Goal: Information Seeking & Learning: Learn about a topic

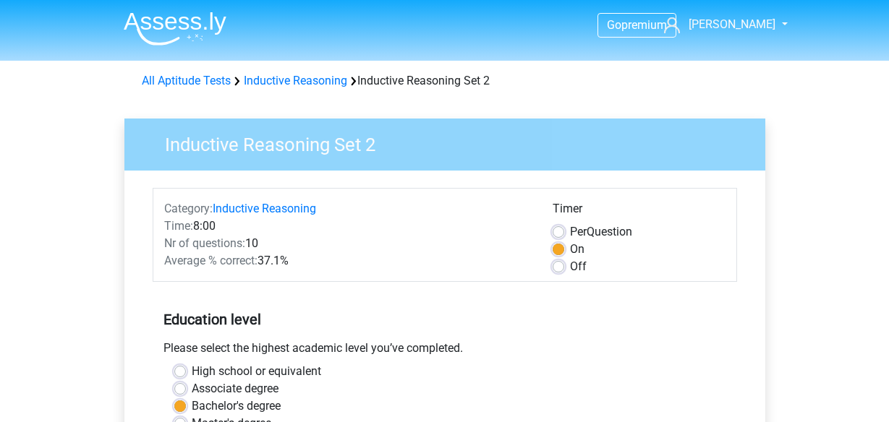
scroll to position [379, 0]
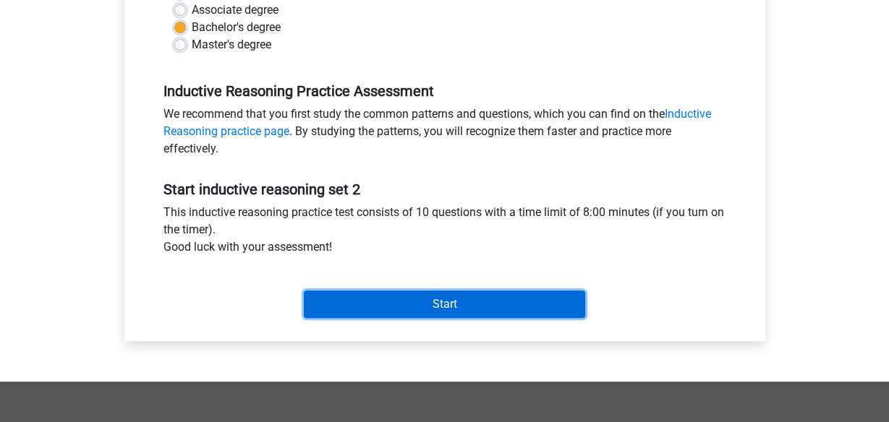
click at [431, 306] on input "Start" at bounding box center [444, 304] width 281 height 27
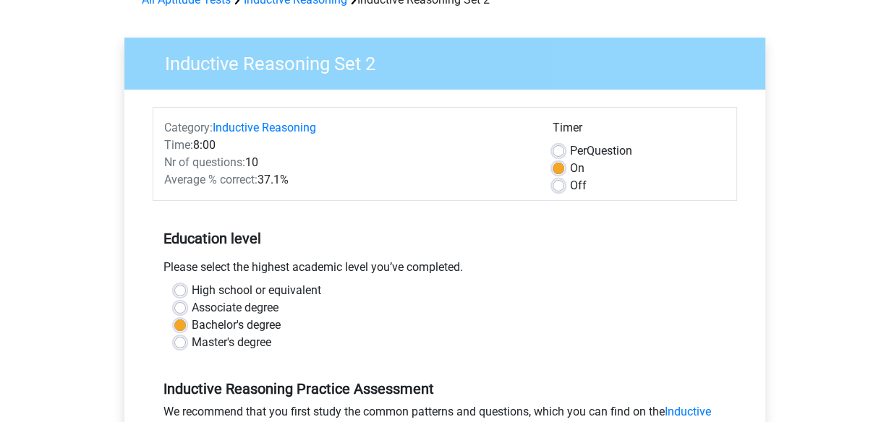
scroll to position [0, 0]
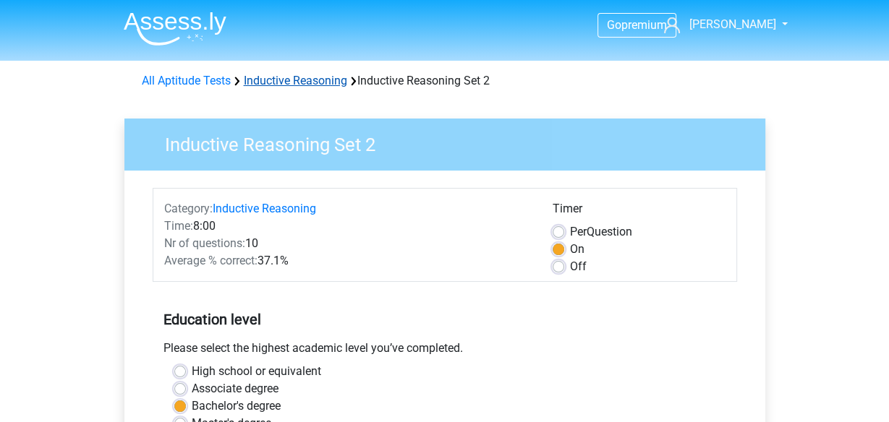
click at [294, 79] on link "Inductive Reasoning" at bounding box center [295, 81] width 103 height 14
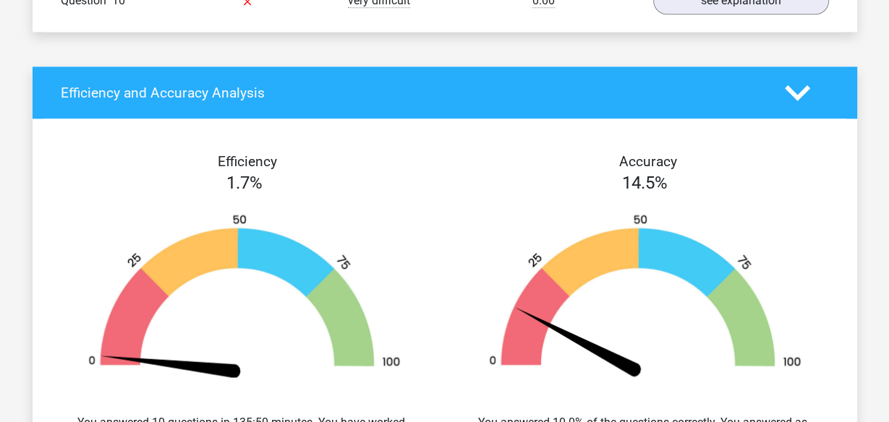
scroll to position [1423, 0]
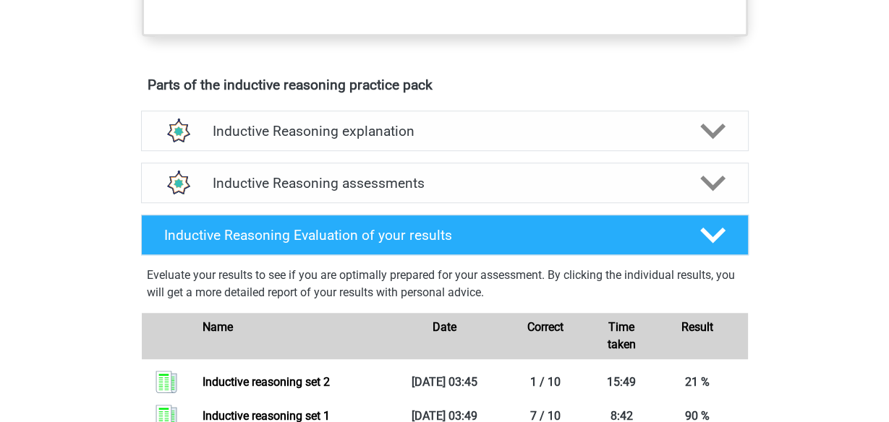
scroll to position [664, 0]
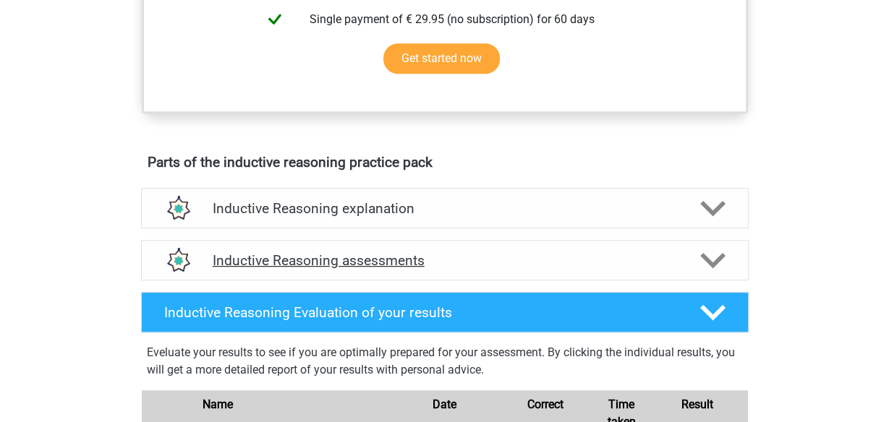
click at [451, 262] on div "Inductive Reasoning assessments" at bounding box center [444, 260] width 607 height 40
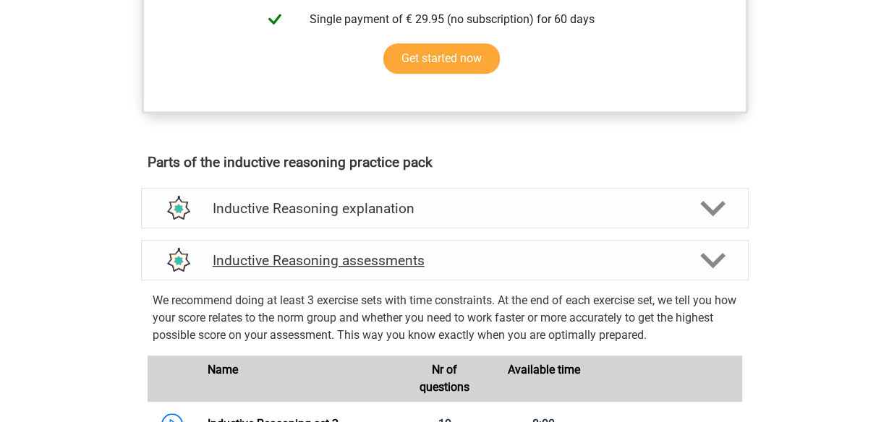
scroll to position [949, 0]
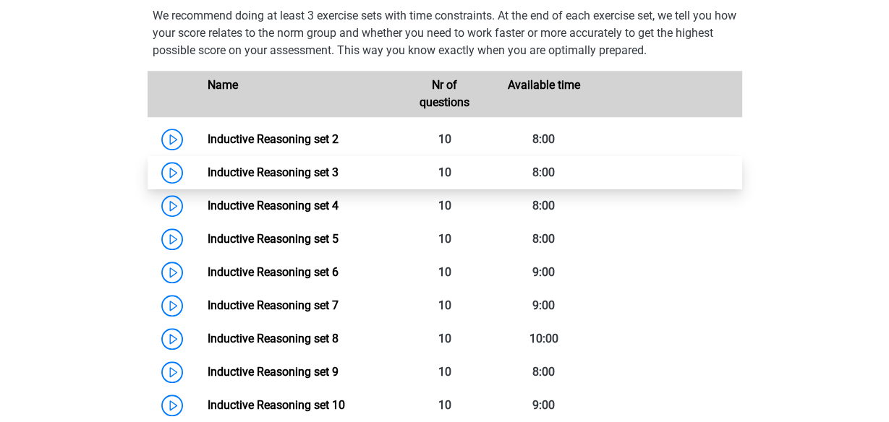
click at [208, 179] on link "Inductive Reasoning set 3" at bounding box center [273, 173] width 131 height 14
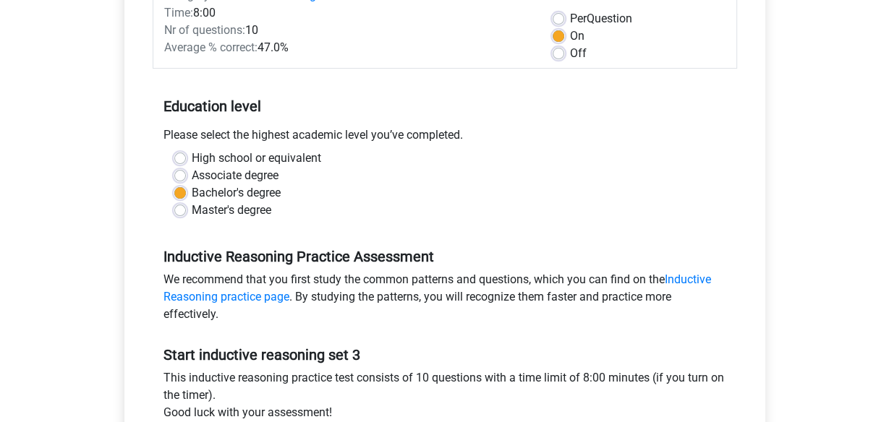
scroll to position [379, 0]
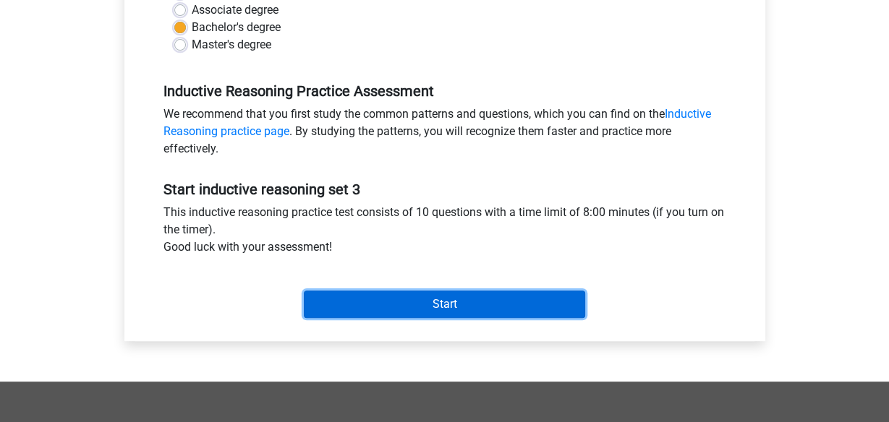
click at [477, 305] on input "Start" at bounding box center [444, 304] width 281 height 27
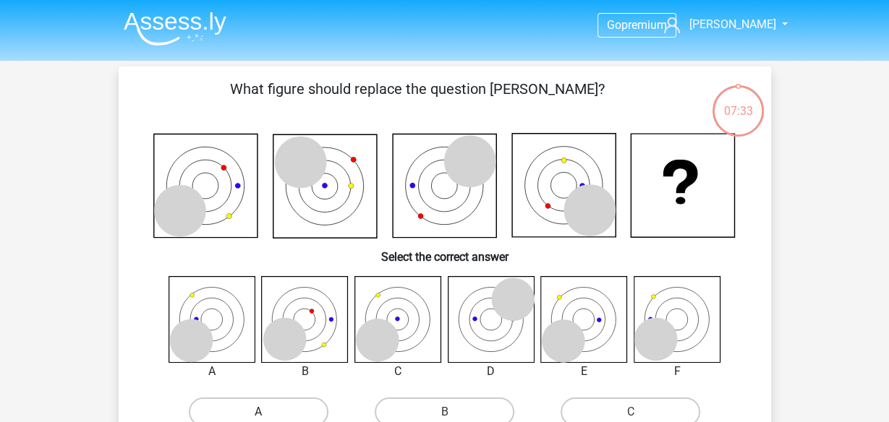
click at [270, 411] on label "A" at bounding box center [259, 412] width 140 height 29
click at [268, 412] on input "A" at bounding box center [262, 416] width 9 height 9
radio input "true"
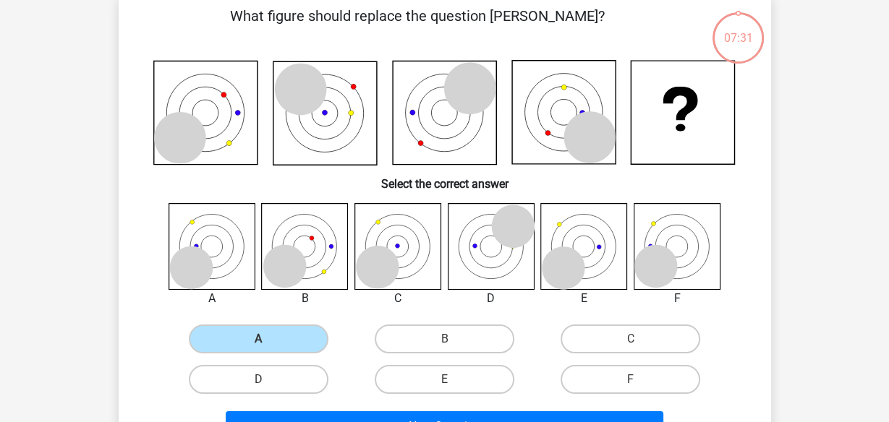
scroll to position [95, 0]
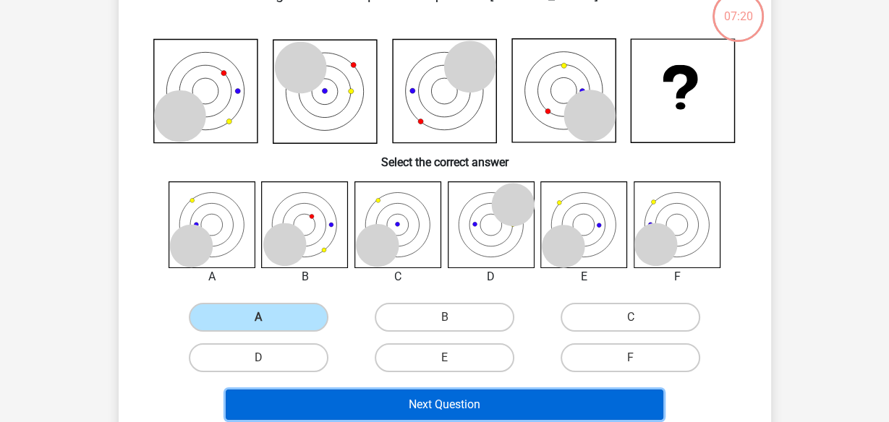
click at [482, 409] on button "Next Question" at bounding box center [445, 405] width 438 height 30
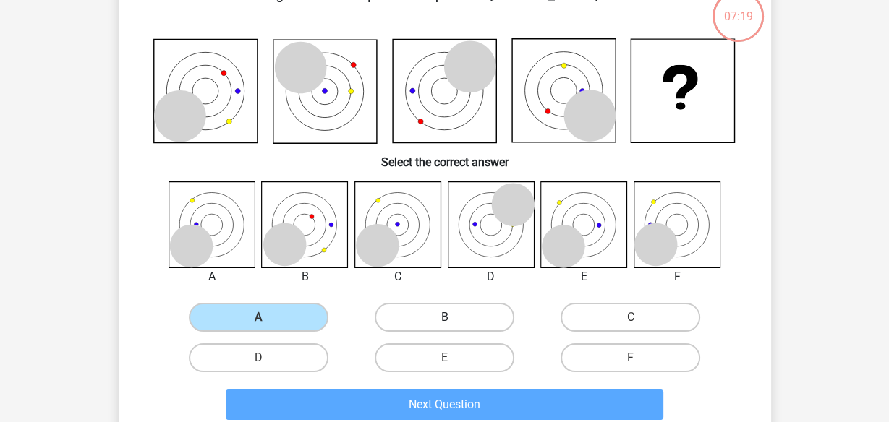
scroll to position [67, 0]
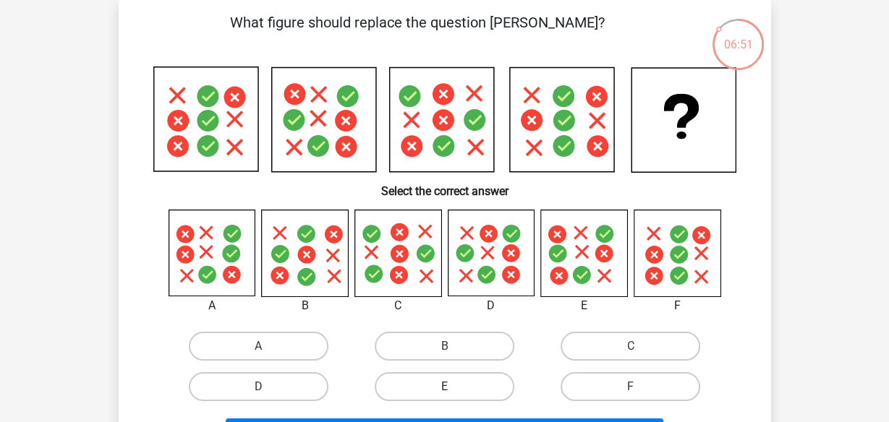
click at [456, 383] on label "E" at bounding box center [445, 386] width 140 height 29
click at [453, 387] on input "E" at bounding box center [448, 391] width 9 height 9
radio input "true"
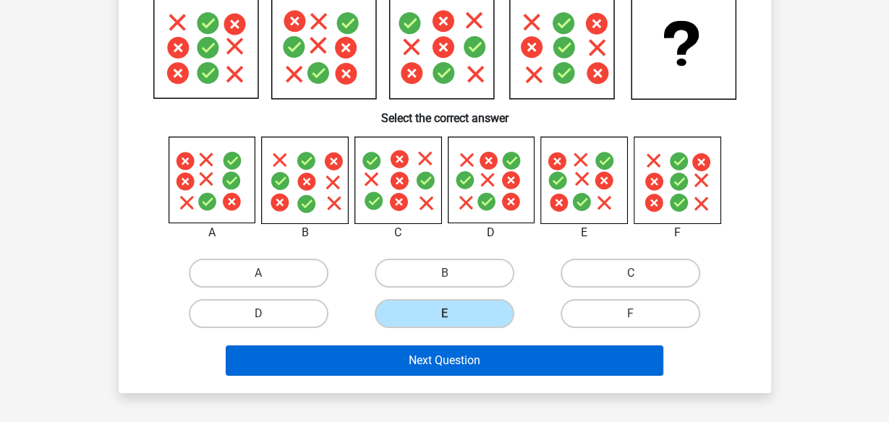
scroll to position [161, 0]
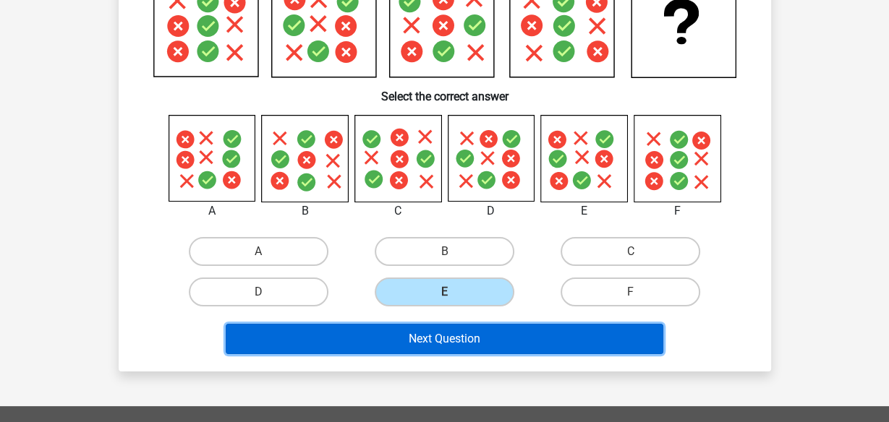
click at [492, 343] on button "Next Question" at bounding box center [445, 339] width 438 height 30
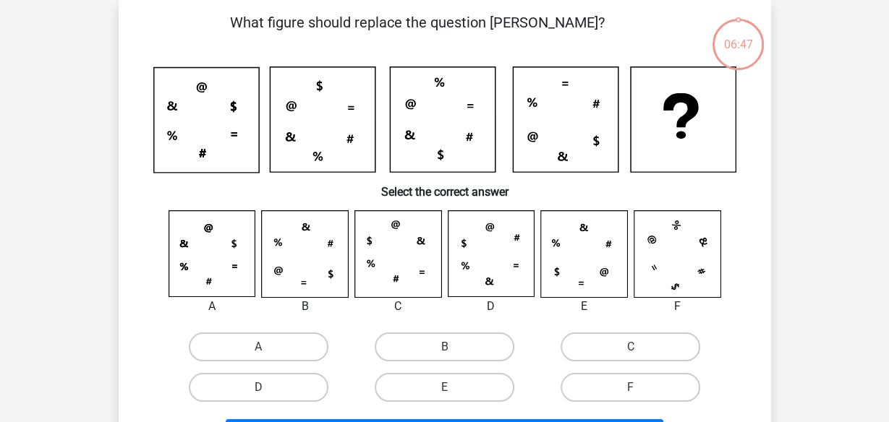
scroll to position [67, 0]
click at [251, 345] on label "A" at bounding box center [259, 347] width 140 height 29
click at [258, 347] on input "A" at bounding box center [262, 351] width 9 height 9
radio input "true"
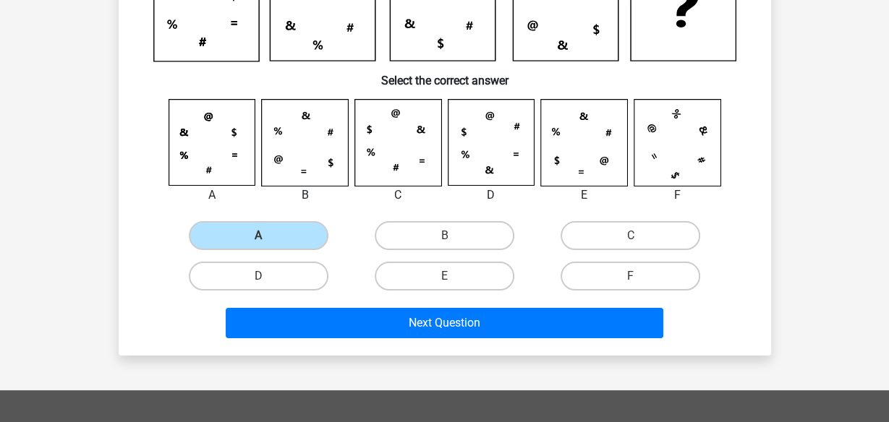
scroll to position [351, 0]
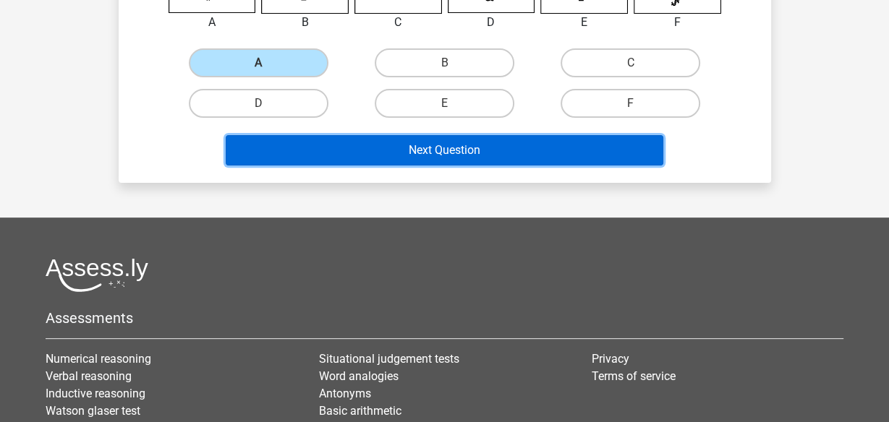
click at [482, 148] on button "Next Question" at bounding box center [445, 150] width 438 height 30
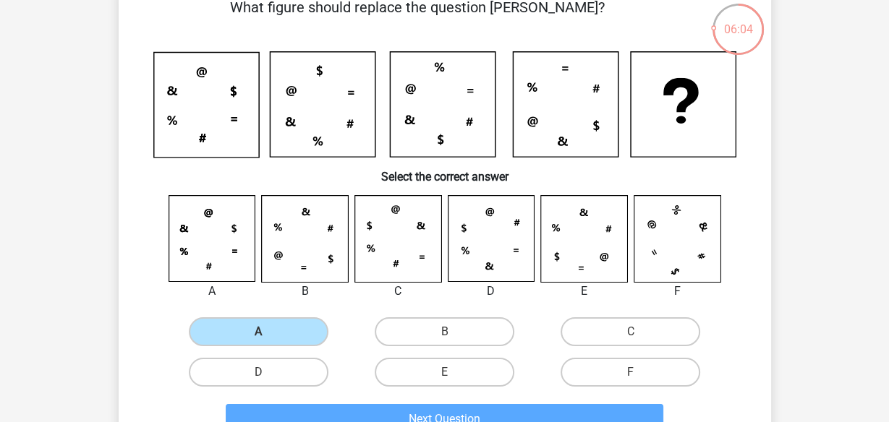
scroll to position [67, 0]
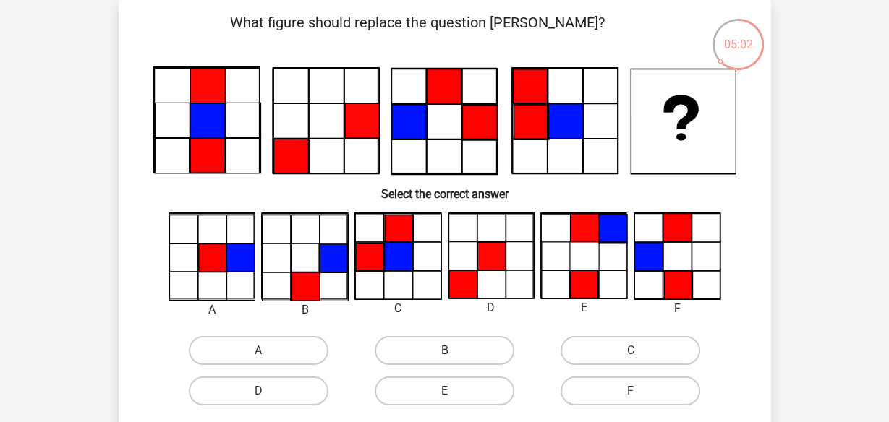
click at [409, 351] on label "B" at bounding box center [445, 350] width 140 height 29
click at [444, 351] on input "B" at bounding box center [448, 355] width 9 height 9
radio input "true"
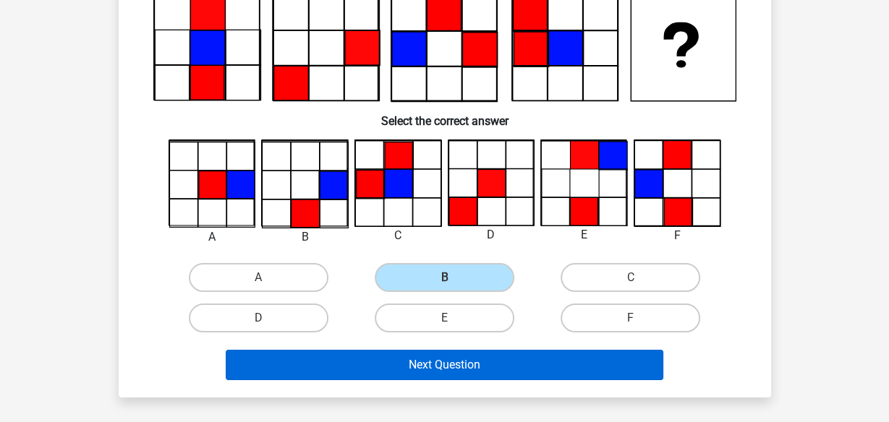
scroll to position [161, 0]
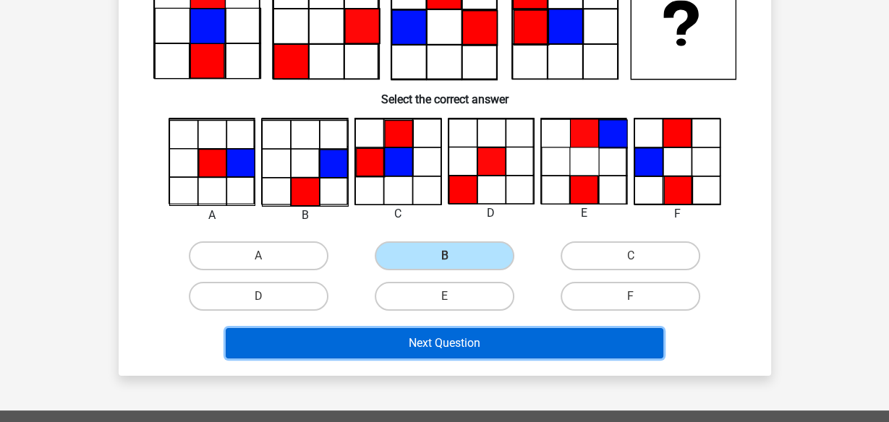
click at [482, 337] on button "Next Question" at bounding box center [445, 343] width 438 height 30
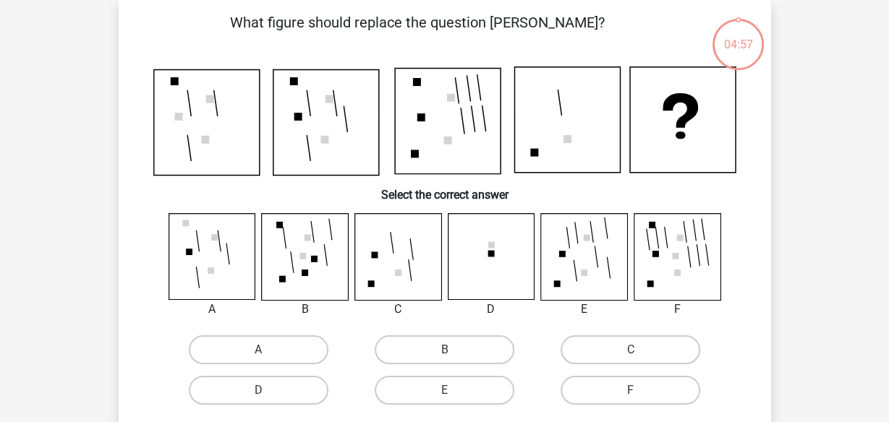
scroll to position [67, 0]
click at [589, 354] on label "C" at bounding box center [630, 350] width 140 height 29
click at [631, 354] on input "C" at bounding box center [635, 354] width 9 height 9
radio input "true"
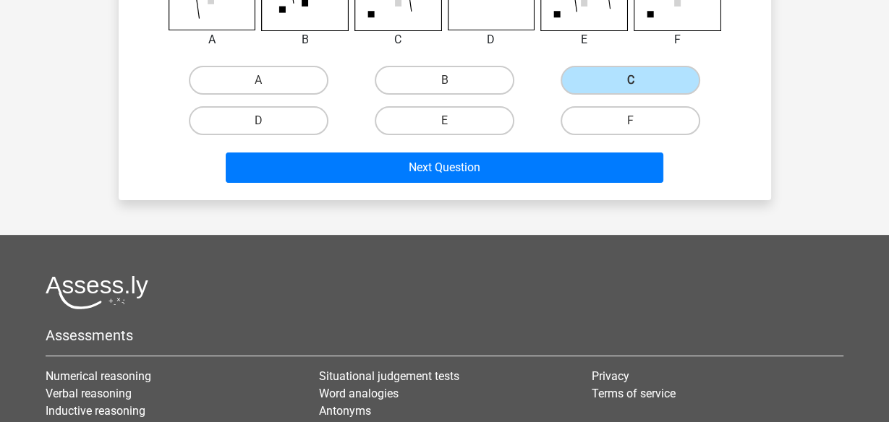
scroll to position [351, 0]
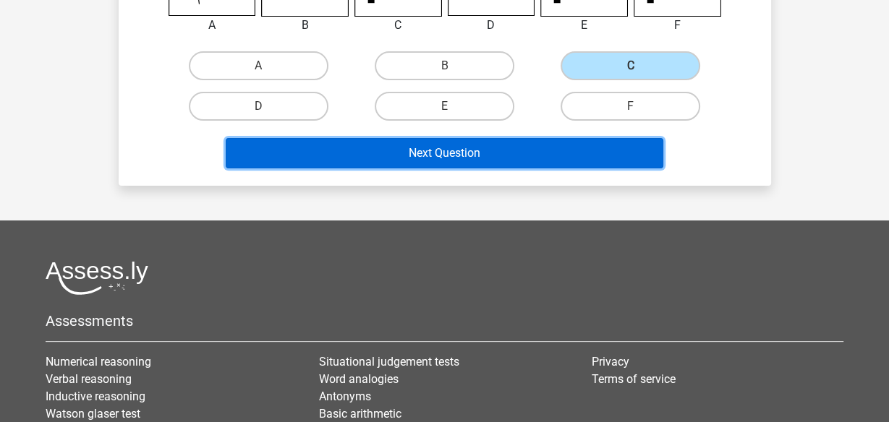
click at [451, 160] on button "Next Question" at bounding box center [445, 153] width 438 height 30
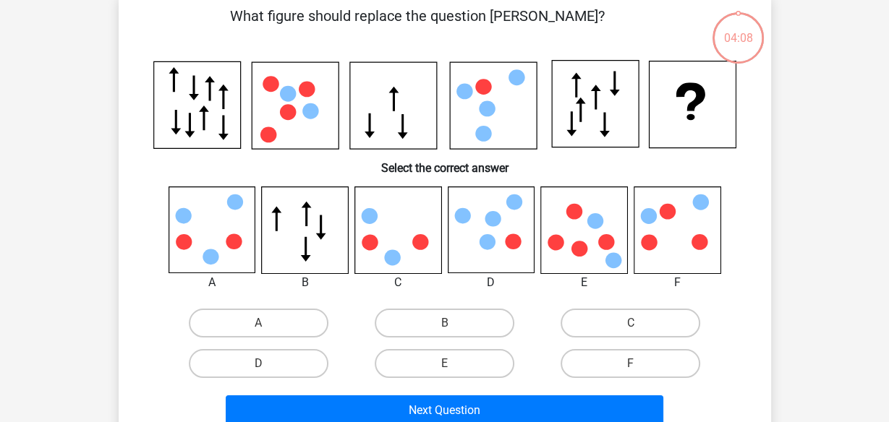
scroll to position [67, 0]
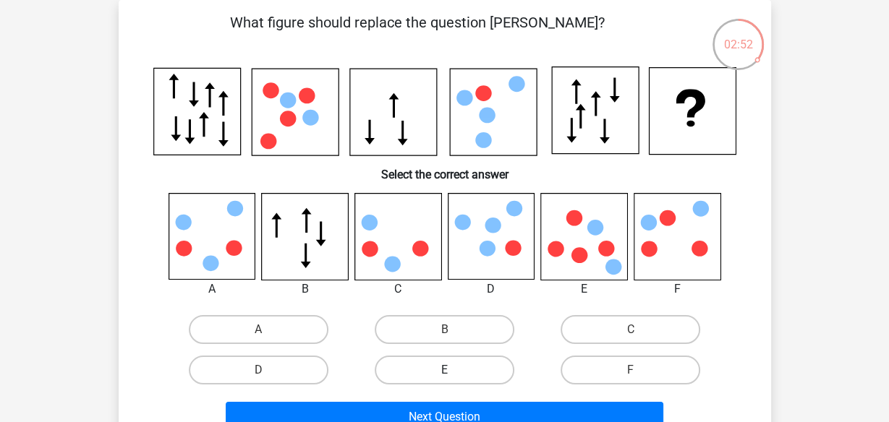
click at [467, 378] on label "E" at bounding box center [445, 370] width 140 height 29
click at [453, 378] on input "E" at bounding box center [448, 374] width 9 height 9
radio input "true"
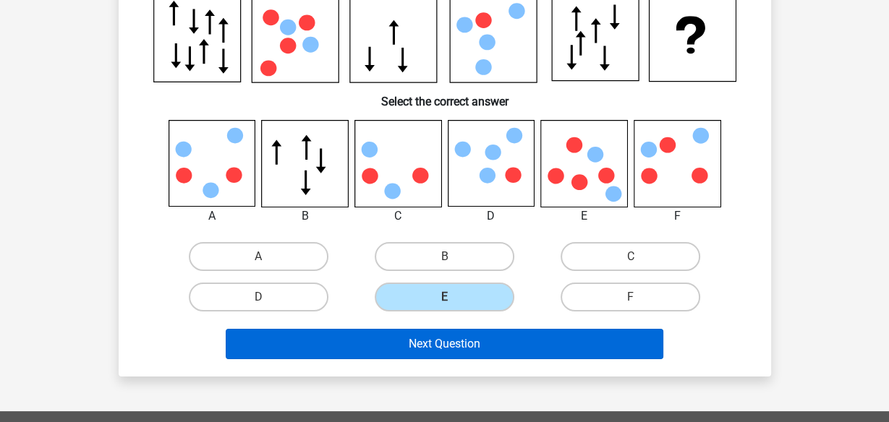
scroll to position [161, 0]
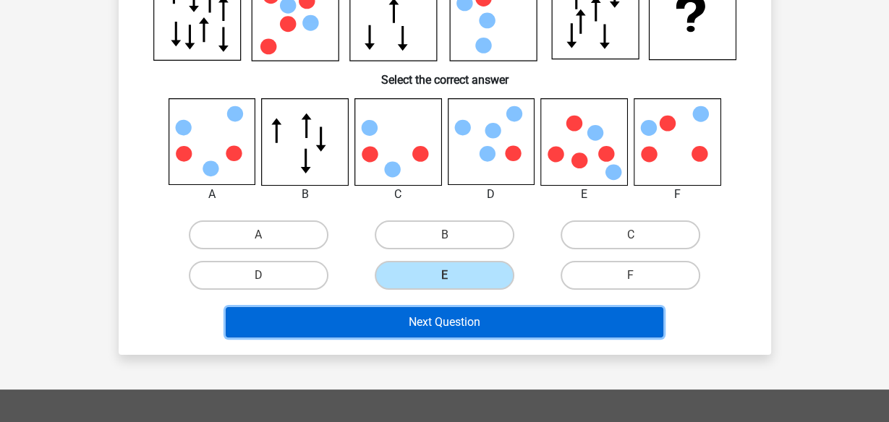
click at [589, 320] on button "Next Question" at bounding box center [445, 322] width 438 height 30
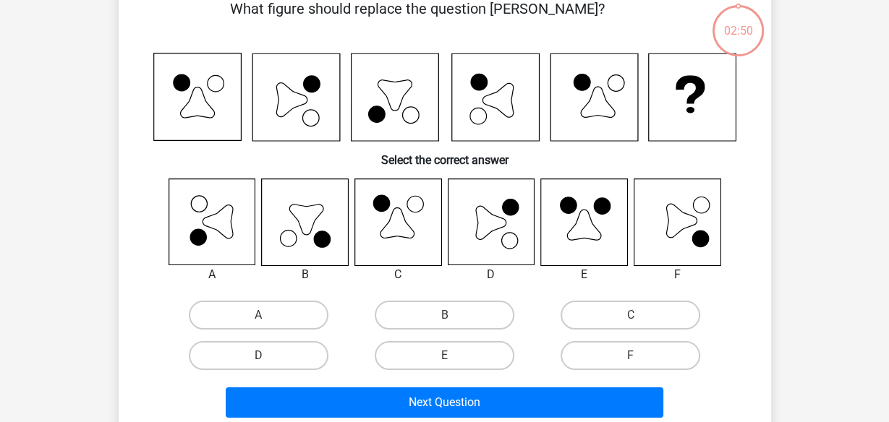
scroll to position [67, 0]
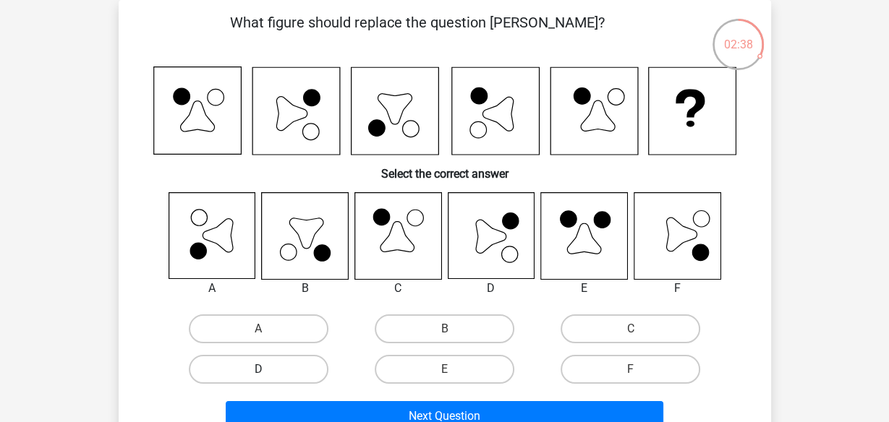
click at [286, 373] on label "D" at bounding box center [259, 369] width 140 height 29
click at [268, 373] on input "D" at bounding box center [262, 374] width 9 height 9
radio input "true"
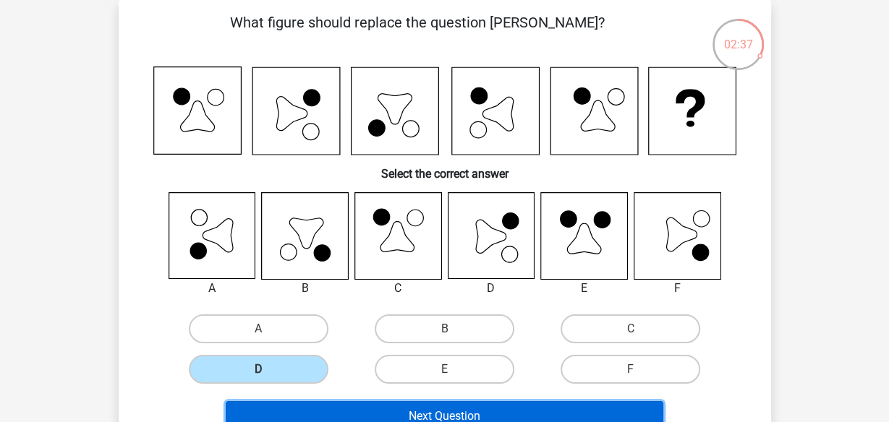
click at [385, 411] on button "Next Question" at bounding box center [445, 416] width 438 height 30
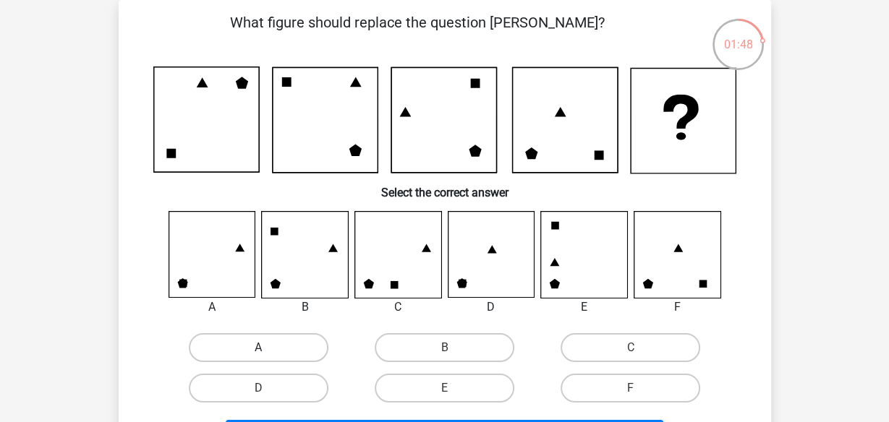
click at [249, 343] on label "A" at bounding box center [259, 347] width 140 height 29
click at [258, 348] on input "A" at bounding box center [262, 352] width 9 height 9
radio input "true"
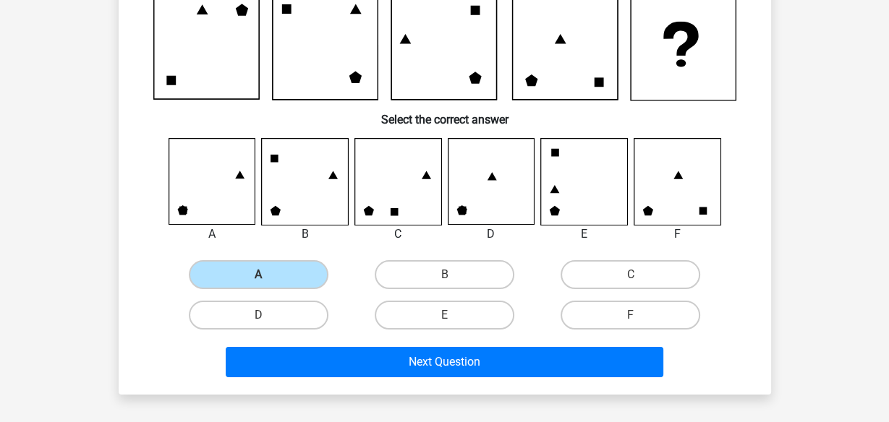
scroll to position [161, 0]
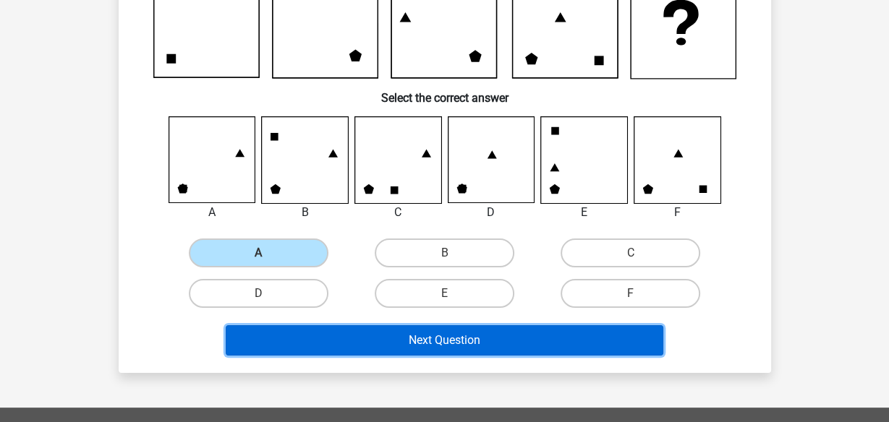
click at [389, 346] on button "Next Question" at bounding box center [445, 340] width 438 height 30
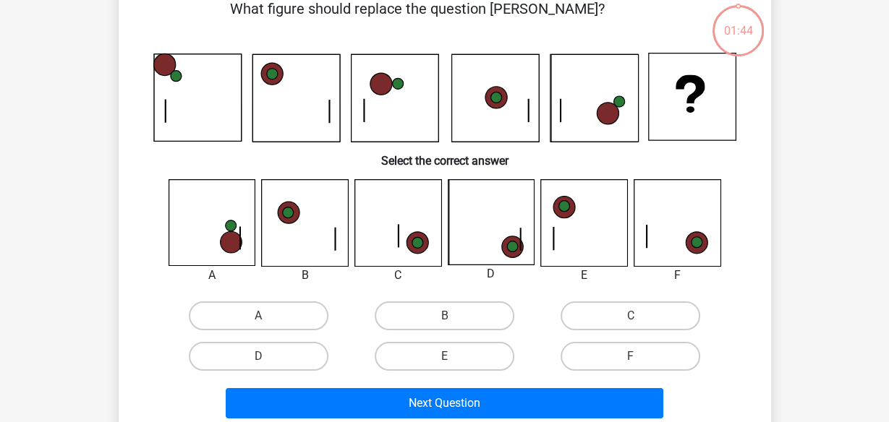
scroll to position [67, 0]
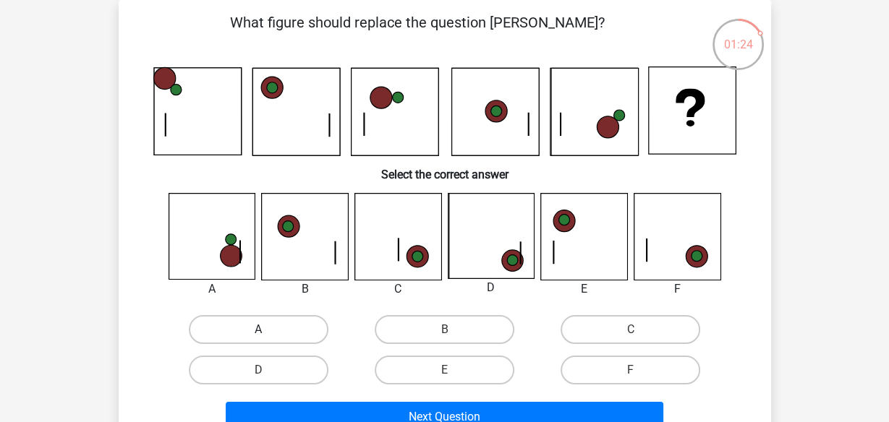
click at [232, 328] on label "A" at bounding box center [259, 329] width 140 height 29
click at [258, 330] on input "A" at bounding box center [262, 334] width 9 height 9
radio input "true"
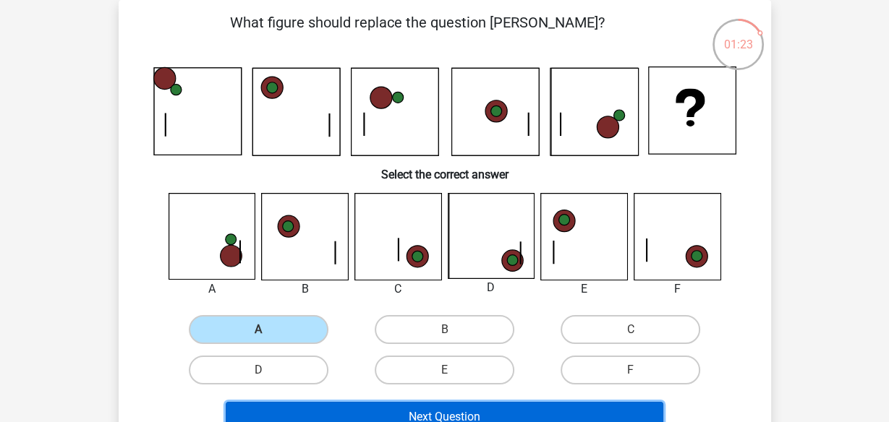
click at [476, 409] on button "Next Question" at bounding box center [445, 417] width 438 height 30
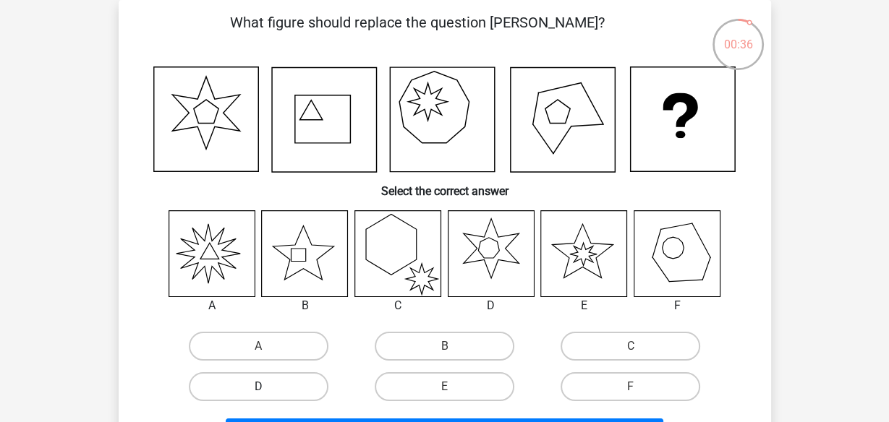
click at [307, 391] on label "D" at bounding box center [259, 386] width 140 height 29
click at [268, 391] on input "D" at bounding box center [262, 391] width 9 height 9
radio input "true"
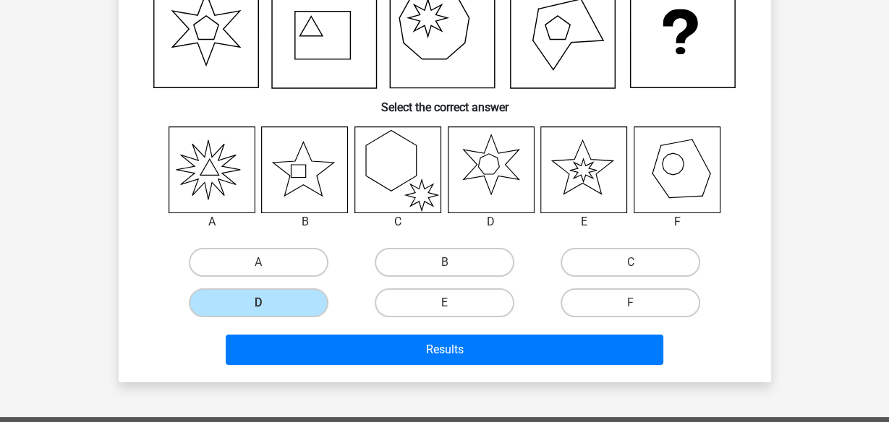
scroll to position [161, 0]
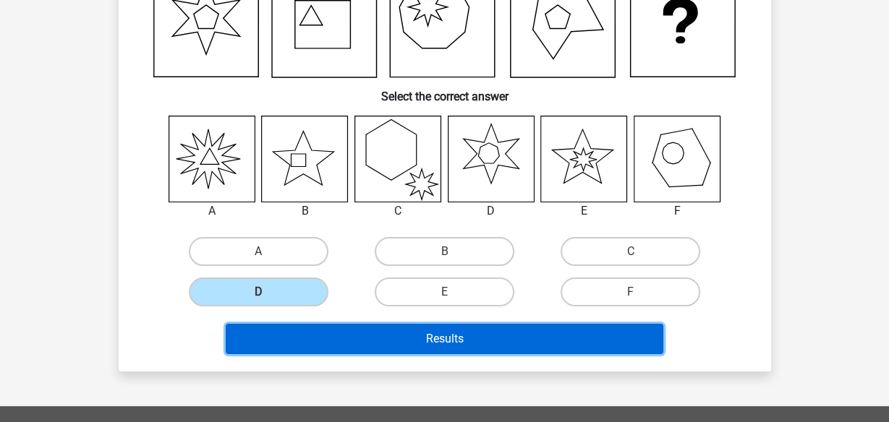
click at [436, 342] on button "Results" at bounding box center [445, 339] width 438 height 30
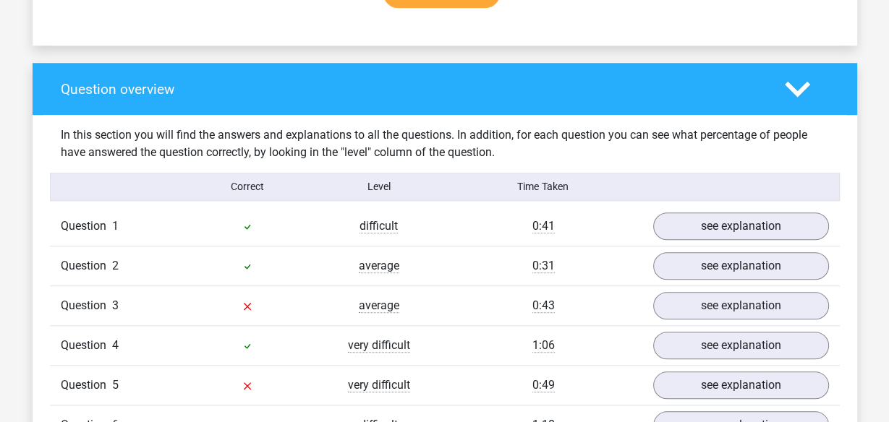
scroll to position [1138, 0]
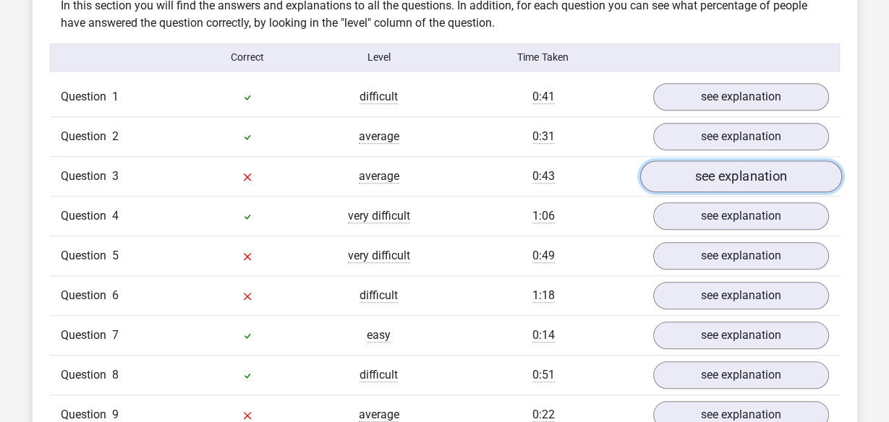
click at [685, 175] on link "see explanation" at bounding box center [740, 177] width 202 height 32
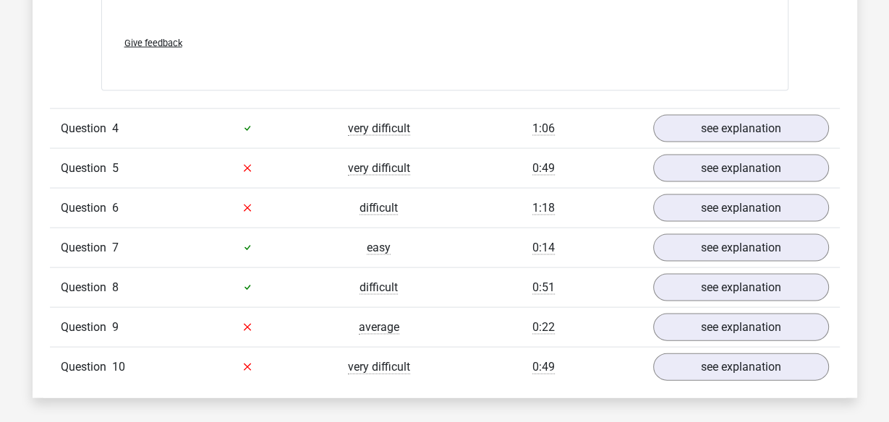
scroll to position [2467, 0]
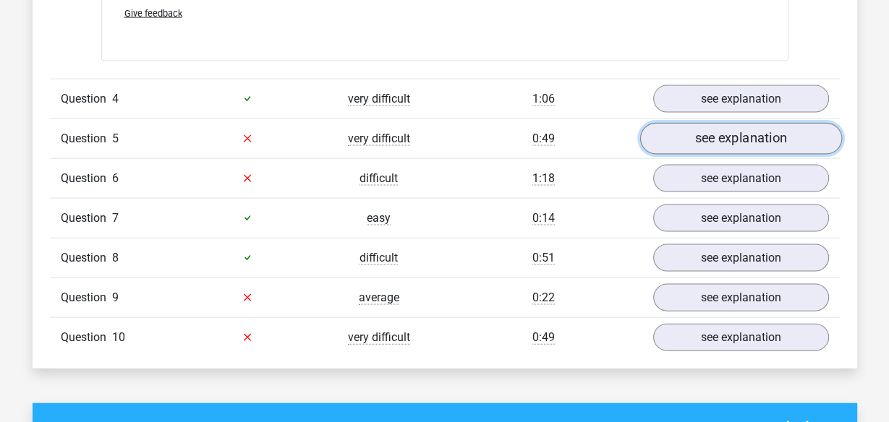
click at [705, 141] on link "see explanation" at bounding box center [740, 139] width 202 height 32
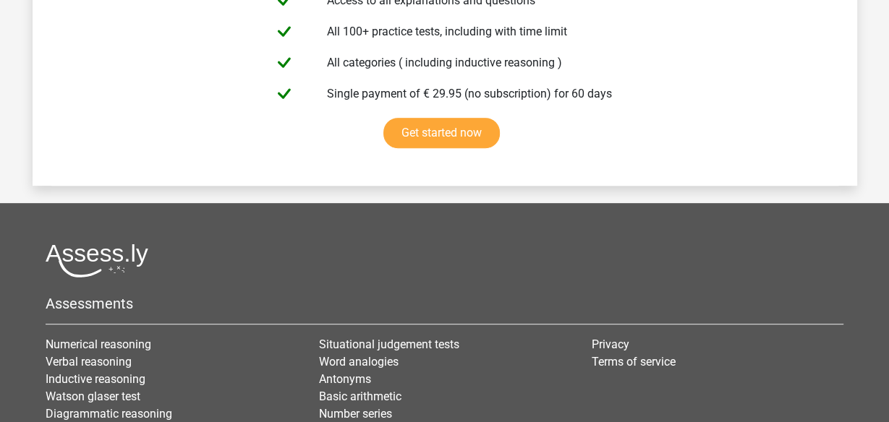
scroll to position [4999, 0]
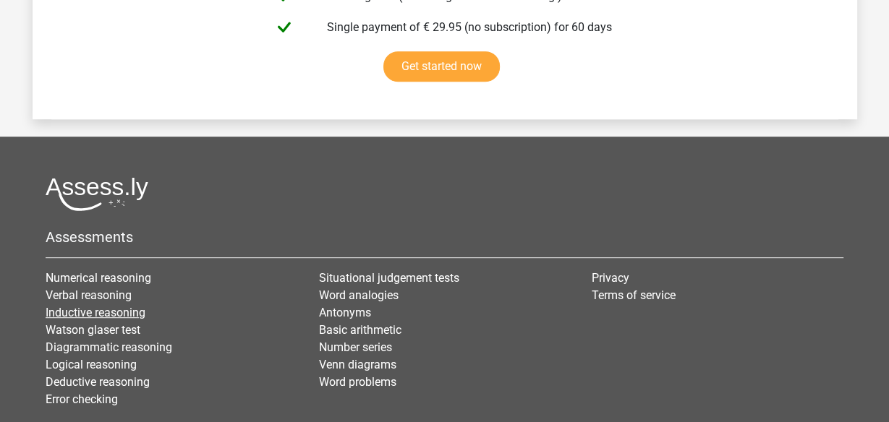
click at [111, 306] on link "Inductive reasoning" at bounding box center [96, 313] width 100 height 14
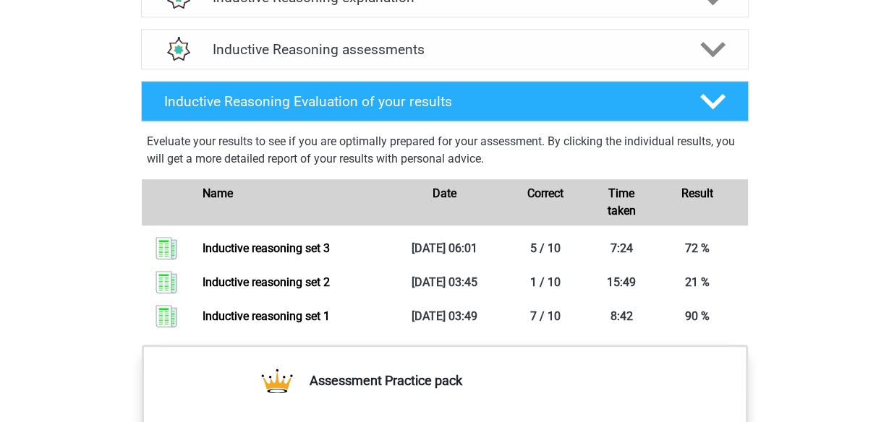
scroll to position [853, 0]
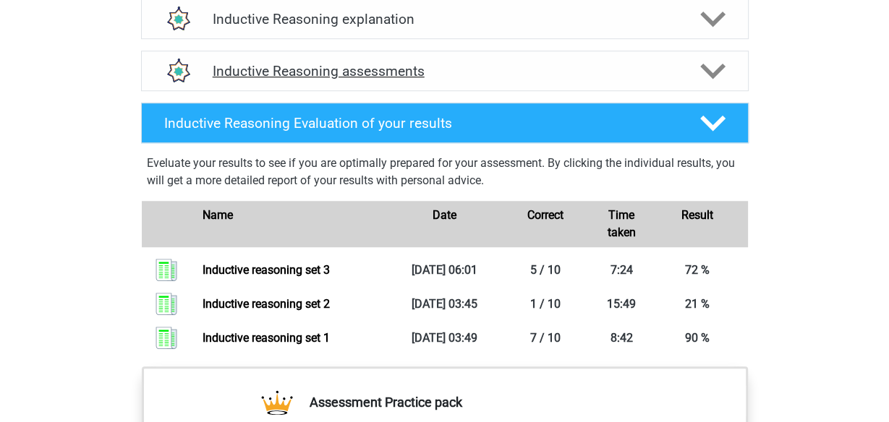
click at [498, 80] on h4 "Inductive Reasoning assessments" at bounding box center [445, 71] width 464 height 17
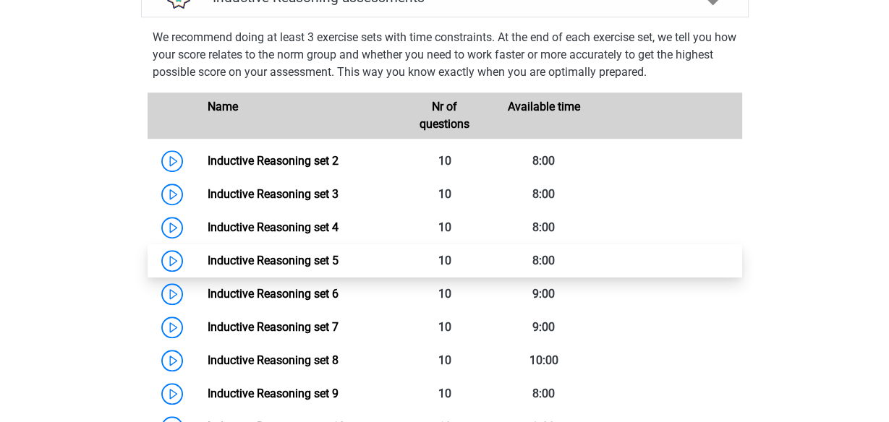
scroll to position [949, 0]
